Goal: Book appointment/travel/reservation

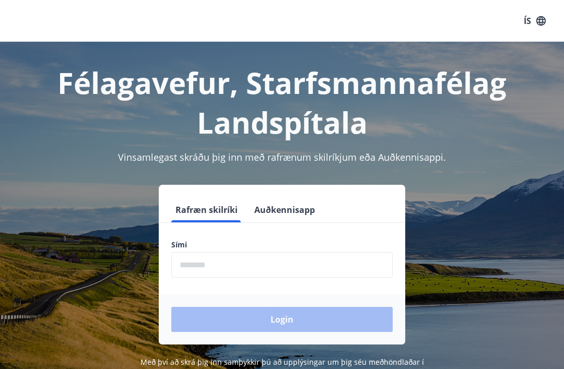
click at [248, 265] on input "phone" at bounding box center [282, 265] width 222 height 26
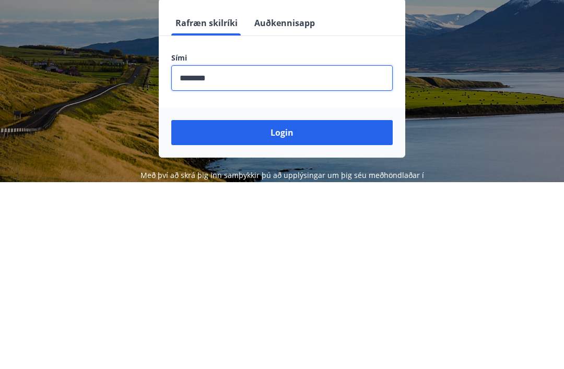
type input "********"
click at [291, 307] on button "Login" at bounding box center [282, 319] width 222 height 25
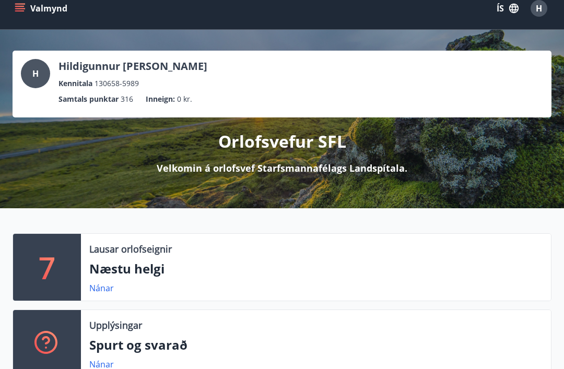
scroll to position [17, 0]
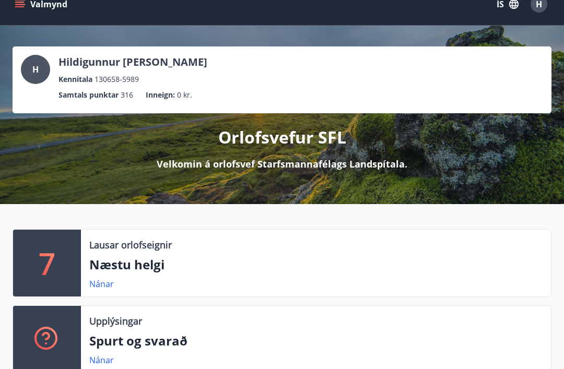
click at [156, 267] on p "Næstu helgi" at bounding box center [316, 265] width 454 height 18
click at [108, 282] on link "Nánar" at bounding box center [101, 284] width 25 height 11
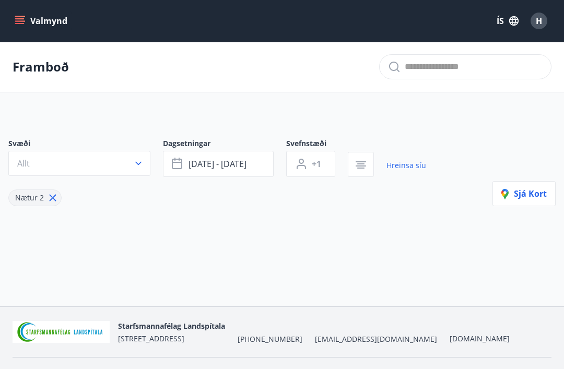
type input "*"
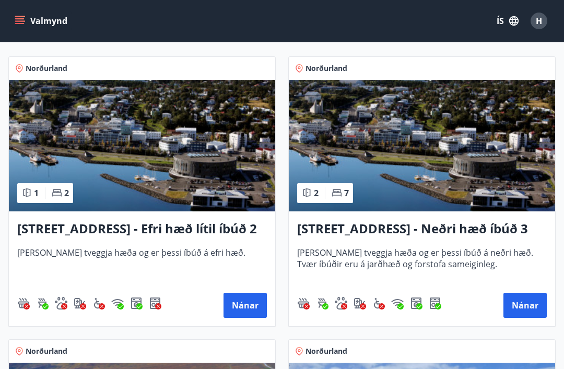
scroll to position [195, 0]
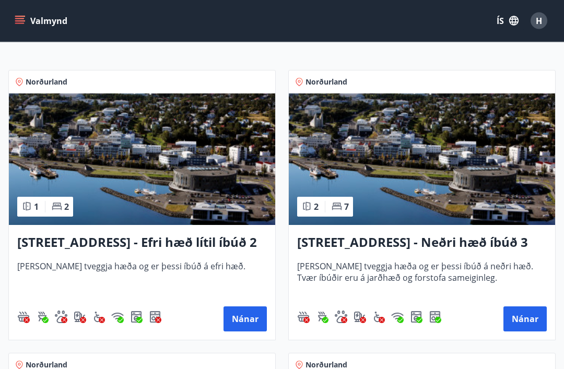
click at [251, 309] on button "Nánar" at bounding box center [245, 319] width 43 height 25
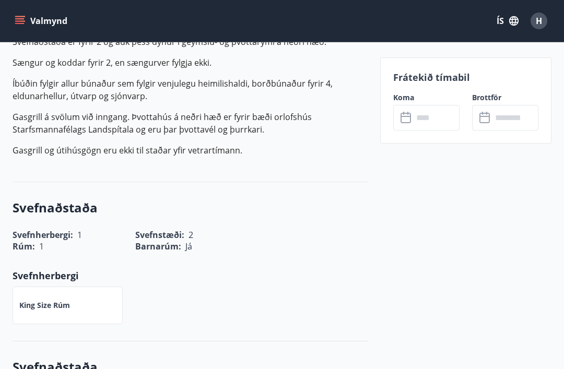
scroll to position [398, 0]
click at [424, 113] on input "text" at bounding box center [436, 118] width 47 height 26
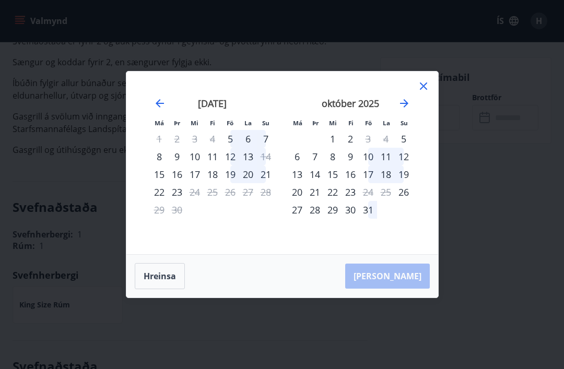
click at [399, 106] on icon "Move forward to switch to the next month." at bounding box center [404, 103] width 13 height 13
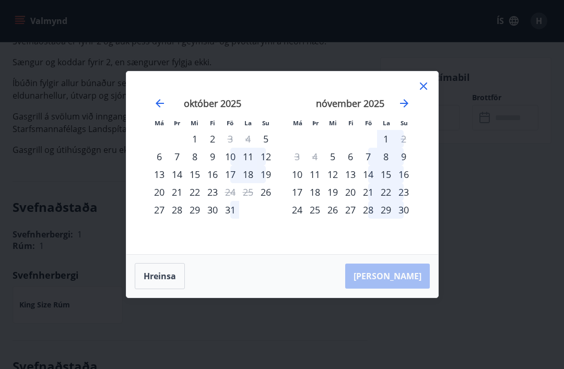
click at [408, 103] on icon "Move forward to switch to the next month." at bounding box center [404, 103] width 8 height 8
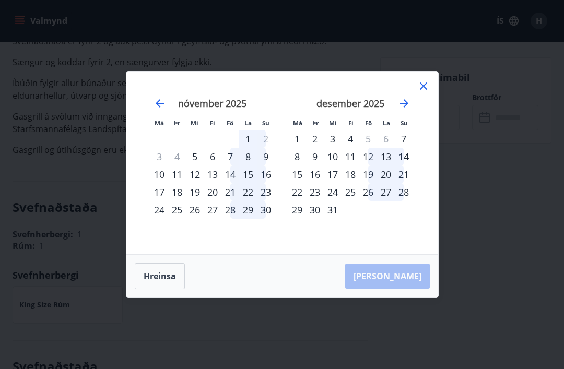
click at [165, 105] on icon "Move backward to switch to the previous month." at bounding box center [160, 103] width 13 height 13
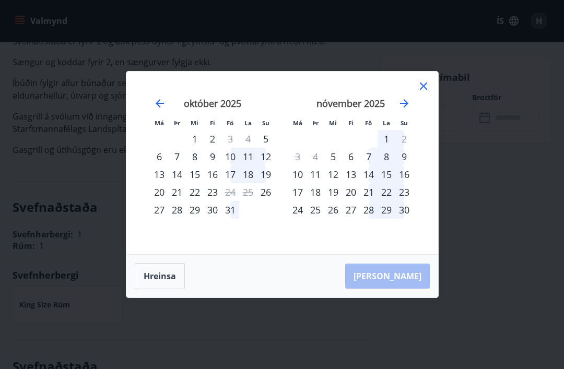
click at [166, 107] on icon "Move backward to switch to the previous month." at bounding box center [160, 103] width 13 height 13
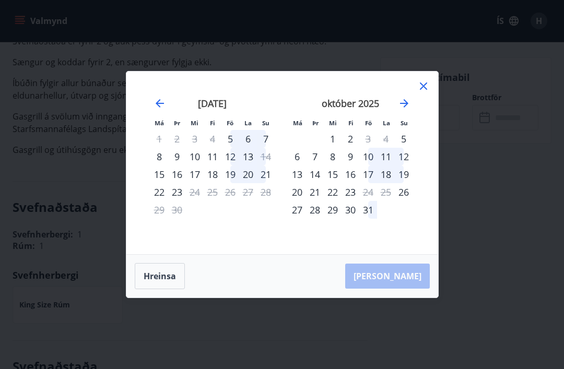
click at [228, 140] on div "5" at bounding box center [231, 139] width 18 height 18
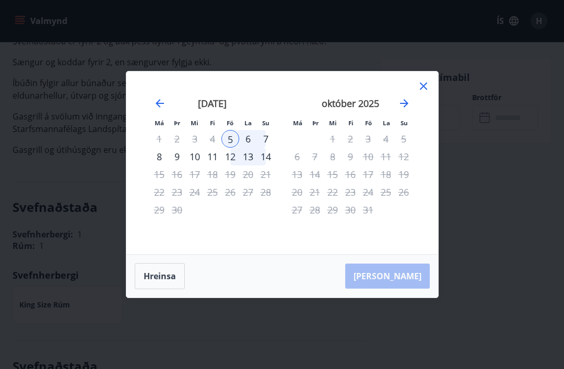
click at [269, 136] on div "7" at bounding box center [266, 139] width 18 height 18
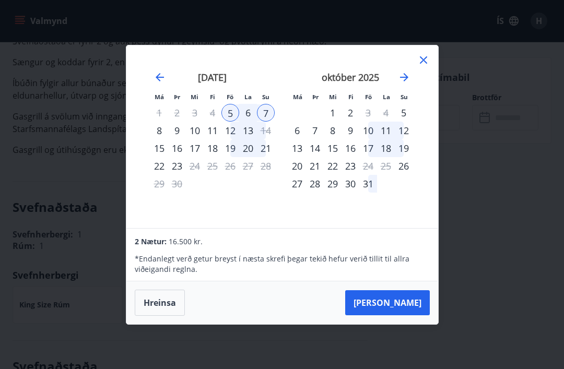
click at [160, 77] on icon "Move backward to switch to the previous month." at bounding box center [160, 77] width 8 height 8
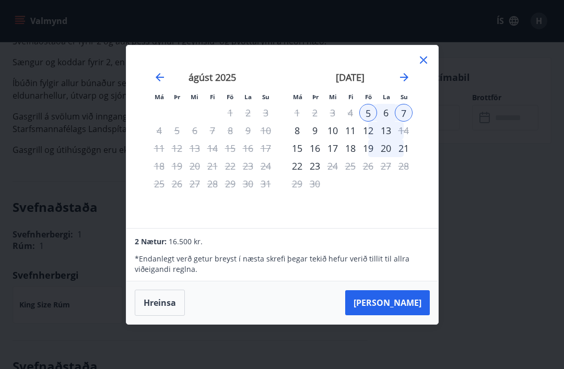
click at [425, 57] on icon at bounding box center [424, 60] width 13 height 13
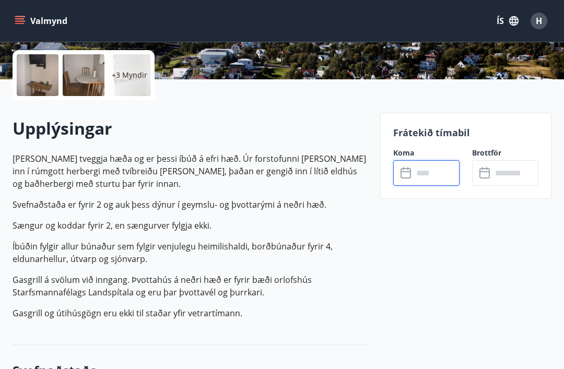
scroll to position [224, 0]
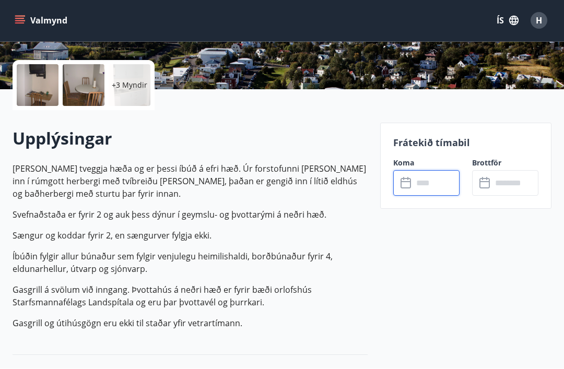
click at [41, 91] on div at bounding box center [38, 86] width 42 height 42
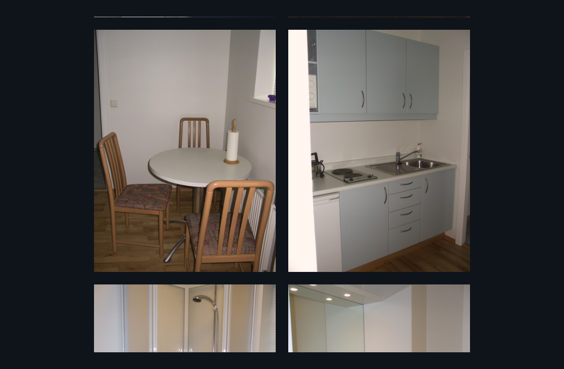
scroll to position [415, 0]
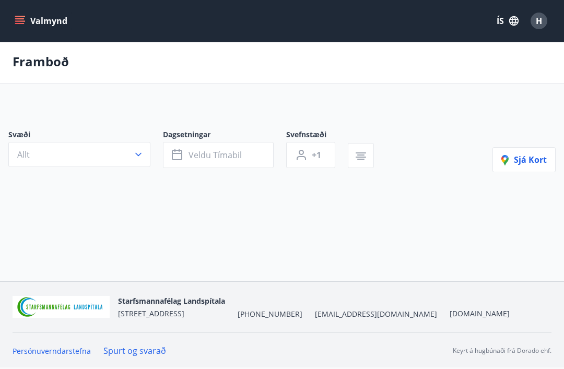
type input "*"
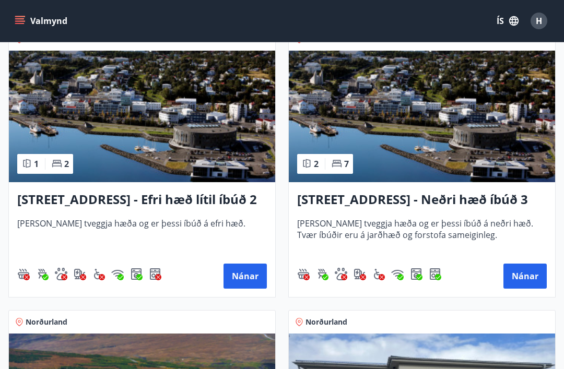
scroll to position [230, 0]
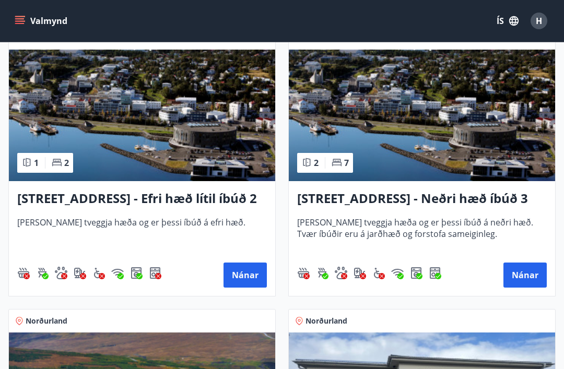
click at [526, 271] on button "Nánar" at bounding box center [525, 275] width 43 height 25
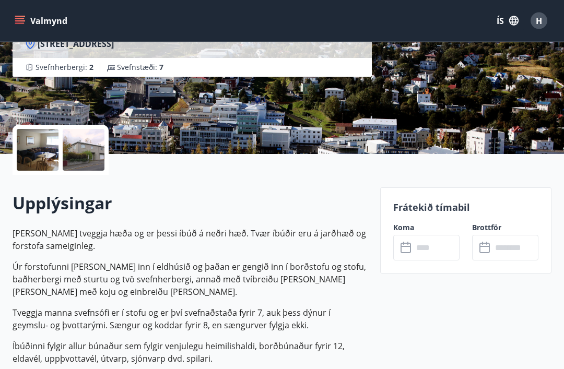
scroll to position [159, 0]
click at [37, 150] on div at bounding box center [38, 150] width 42 height 42
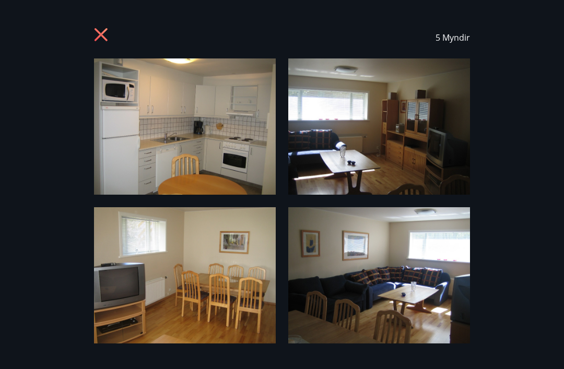
scroll to position [0, 0]
click at [98, 32] on icon at bounding box center [101, 34] width 13 height 13
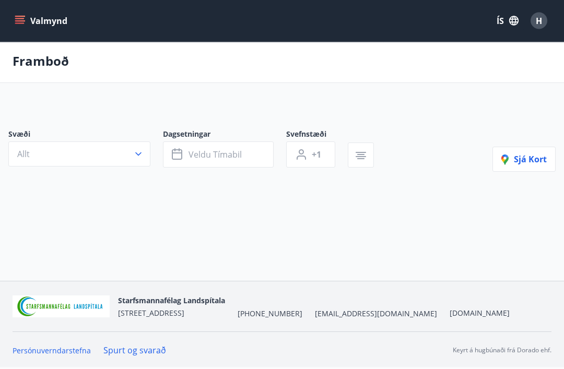
scroll to position [33, 0]
type input "*"
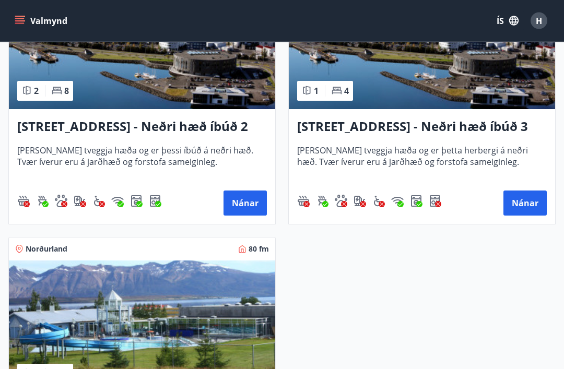
scroll to position [869, 0]
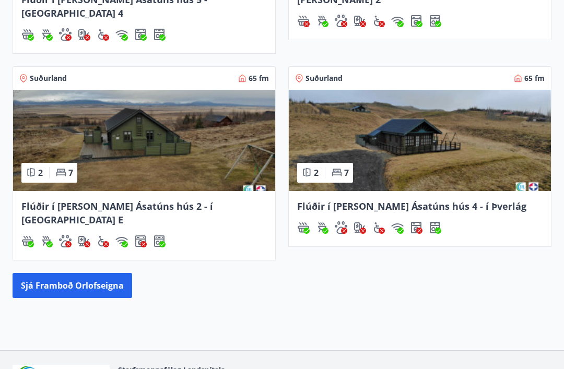
scroll to position [582, 0]
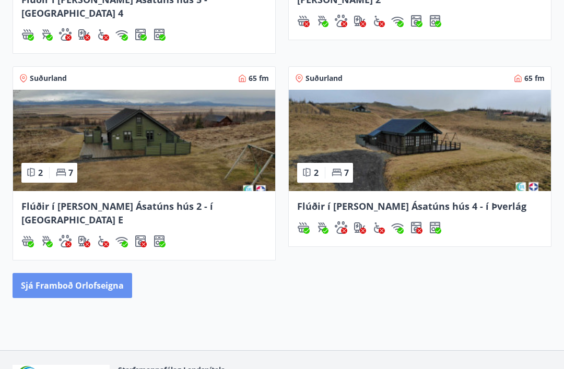
click at [62, 274] on button "Sjá framboð orlofseigna" at bounding box center [73, 286] width 120 height 25
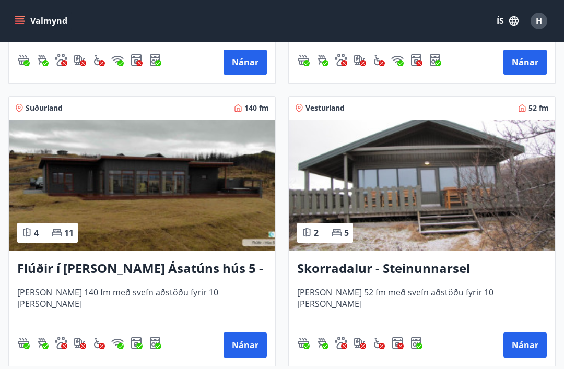
scroll to position [987, 0]
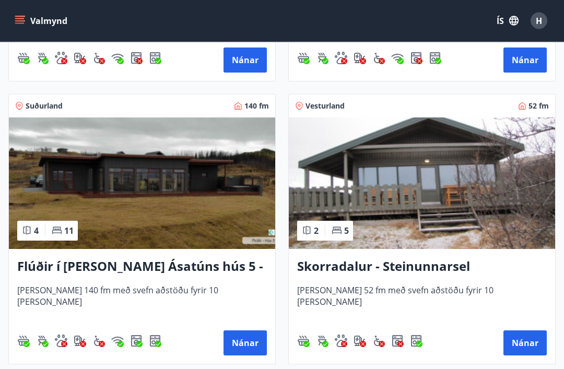
click at [531, 338] on button "Nánar" at bounding box center [525, 343] width 43 height 25
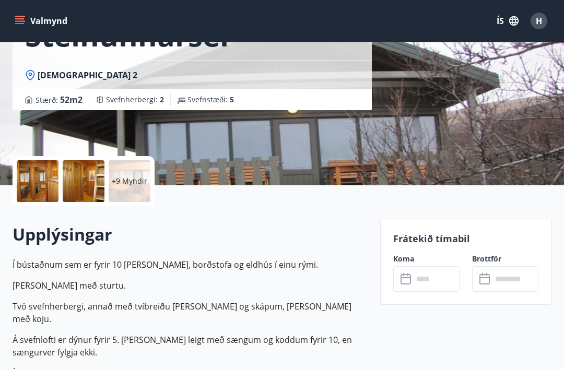
scroll to position [104, 0]
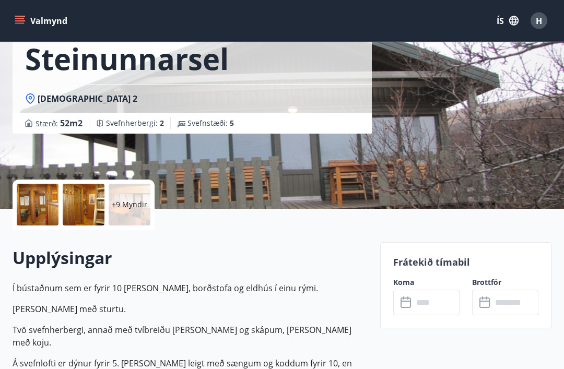
click at [45, 218] on div at bounding box center [38, 205] width 42 height 42
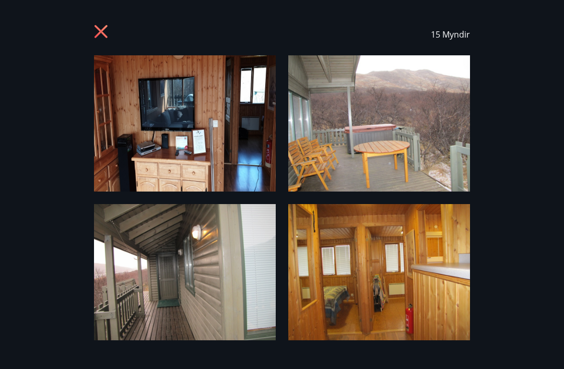
scroll to position [-8, 0]
